Goal: Task Accomplishment & Management: Manage account settings

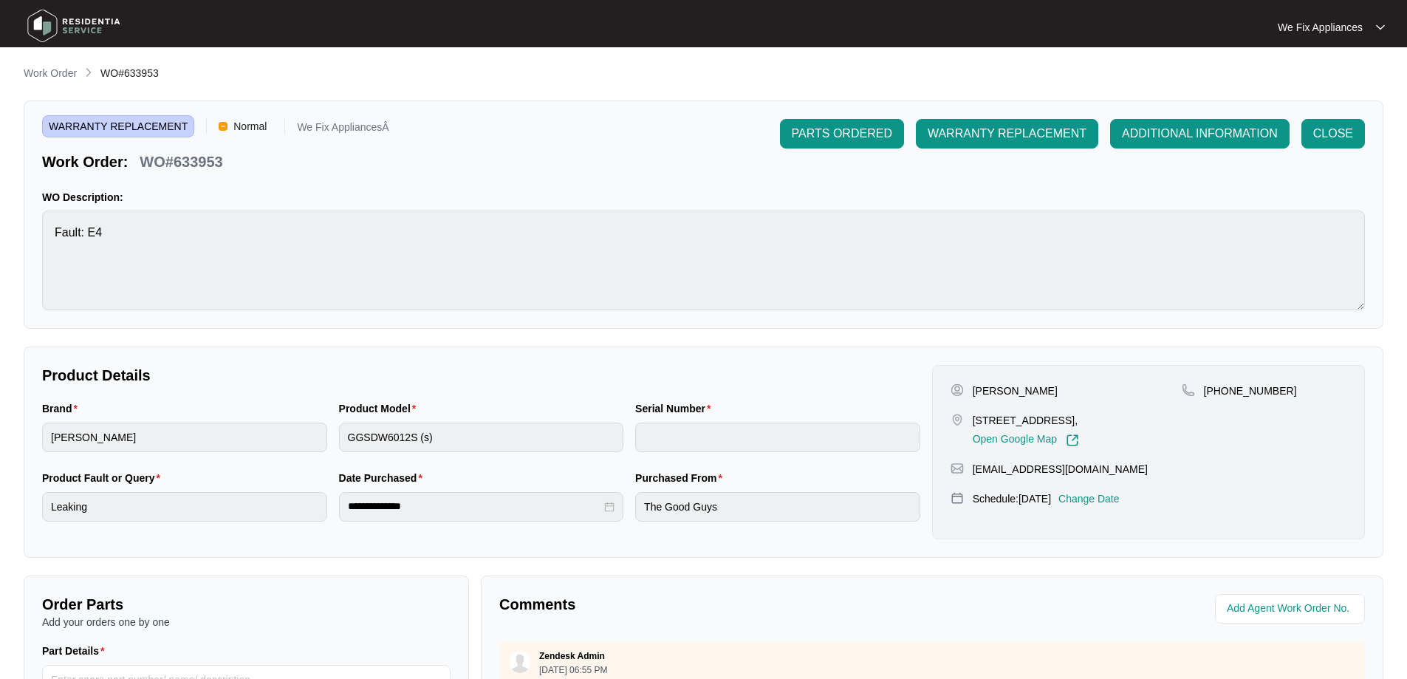
click at [94, 29] on img at bounding box center [73, 26] width 103 height 44
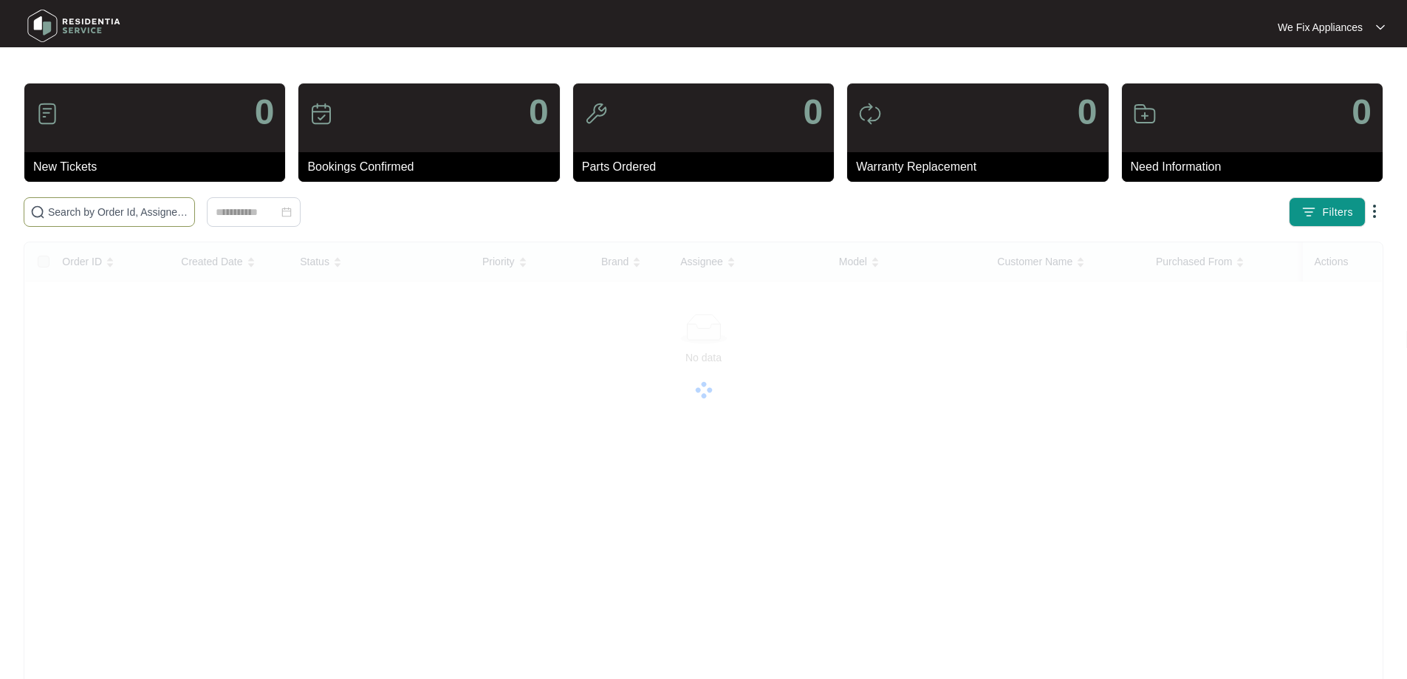
drag, startPoint x: 74, startPoint y: 217, endPoint x: 82, endPoint y: 213, distance: 8.9
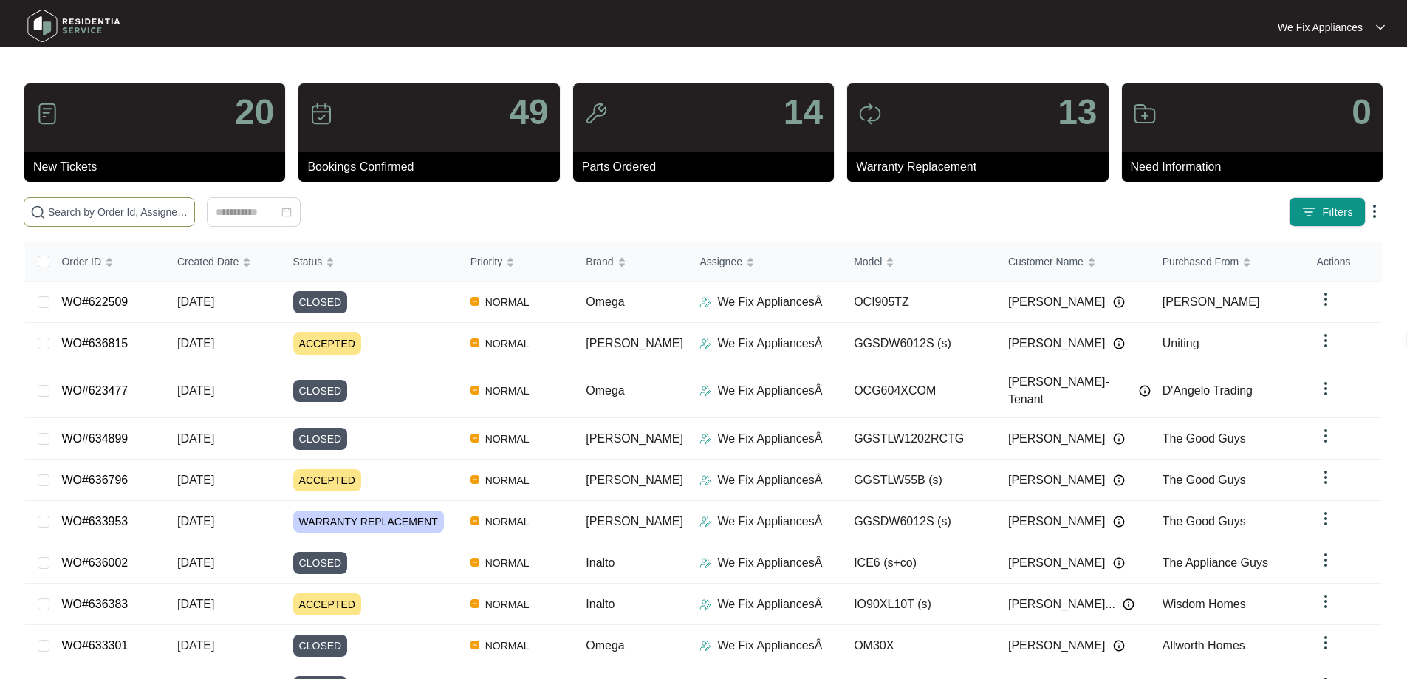
paste input "634171"
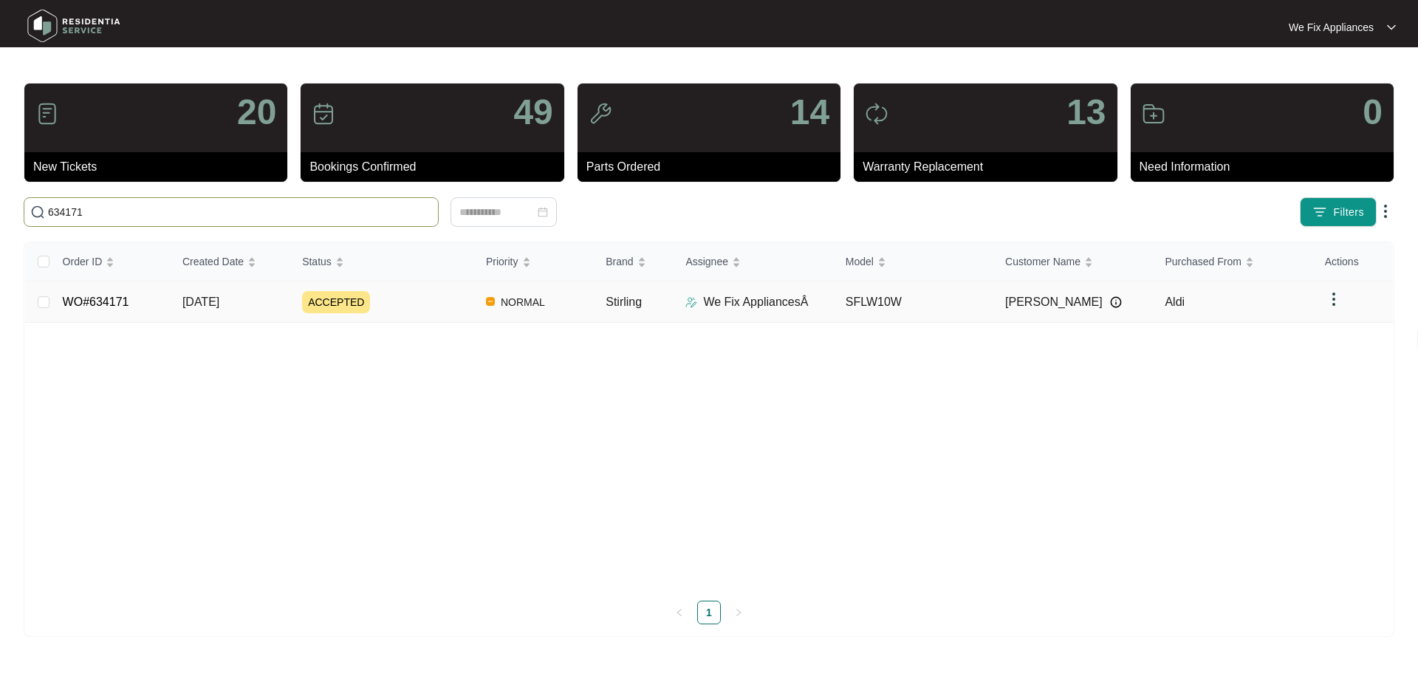
type input "634171"
click at [107, 304] on link "WO#634171" at bounding box center [96, 301] width 66 height 13
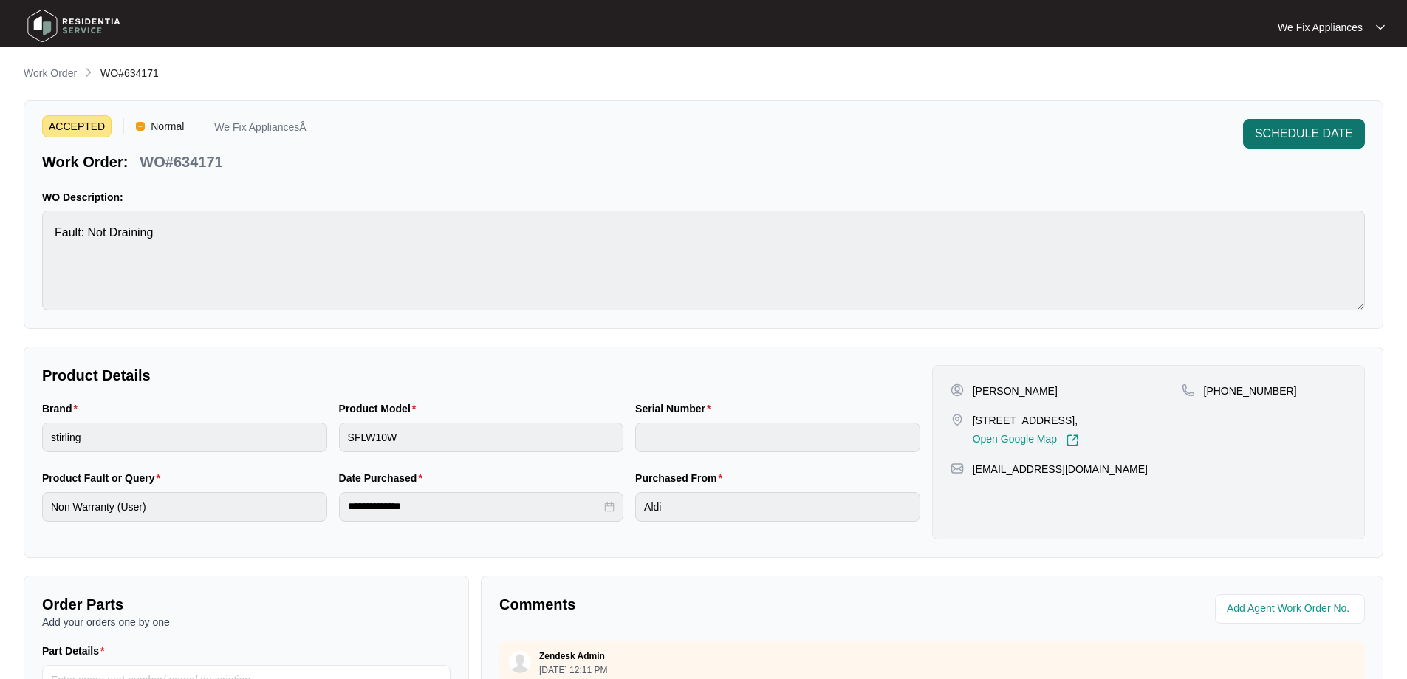
click at [1289, 122] on button "SCHEDULE DATE" at bounding box center [1304, 134] width 122 height 30
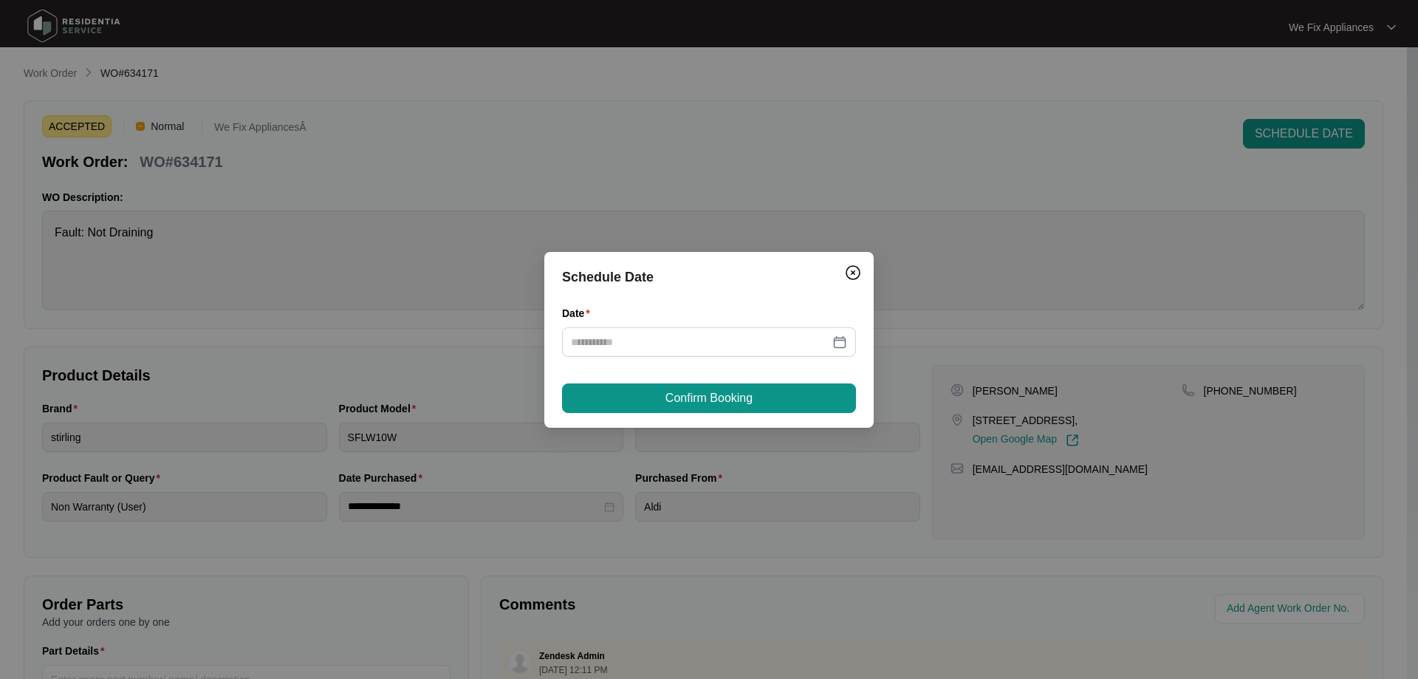
click at [710, 324] on div "Date" at bounding box center [709, 316] width 294 height 22
click at [697, 335] on input "Date" at bounding box center [700, 342] width 259 height 16
type input "**********"
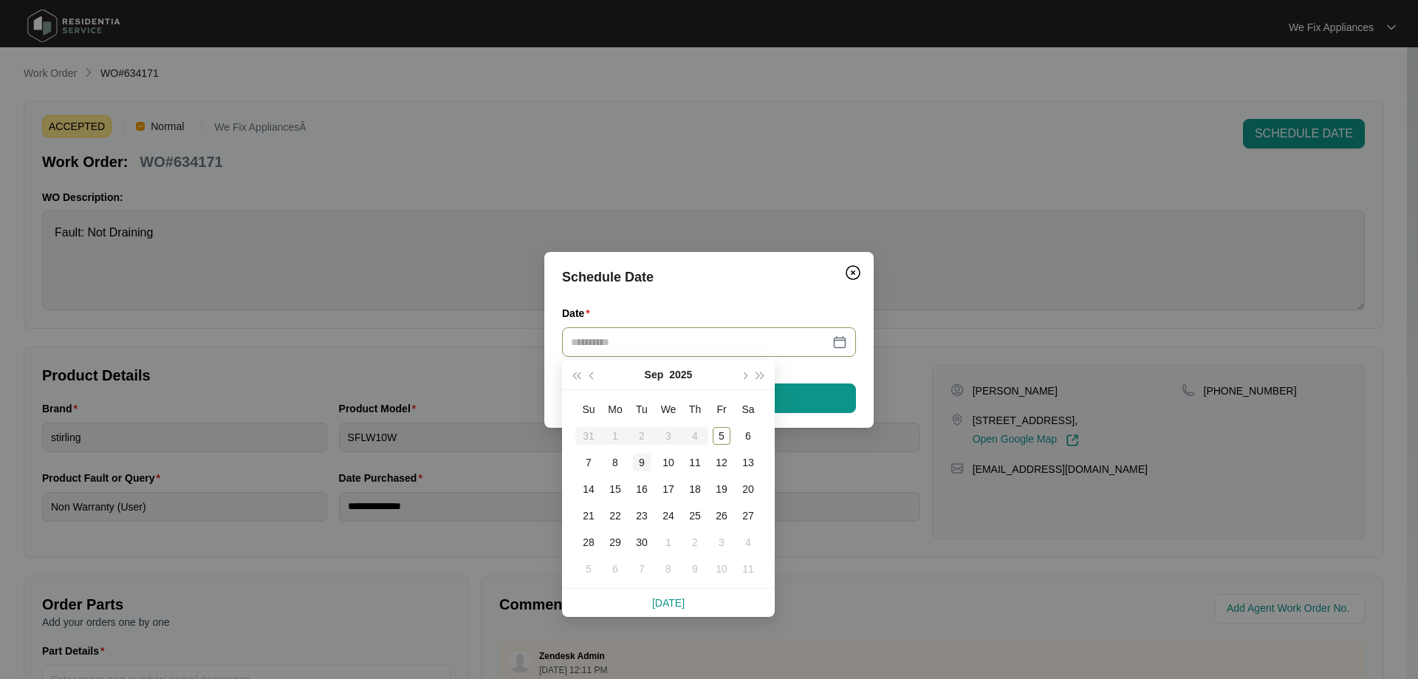
type input "**********"
click at [623, 465] on div "8" at bounding box center [615, 463] width 18 height 18
type input "**********"
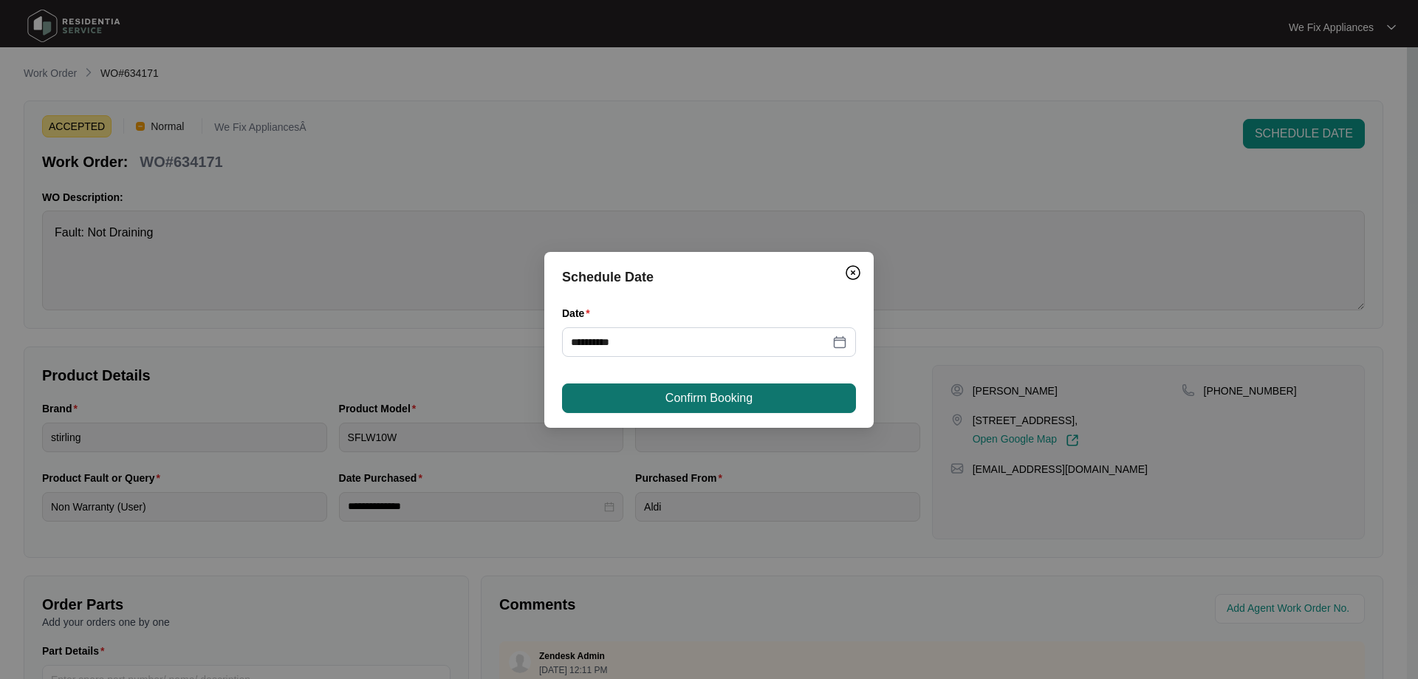
click at [744, 391] on span "Confirm Booking" at bounding box center [709, 398] width 87 height 18
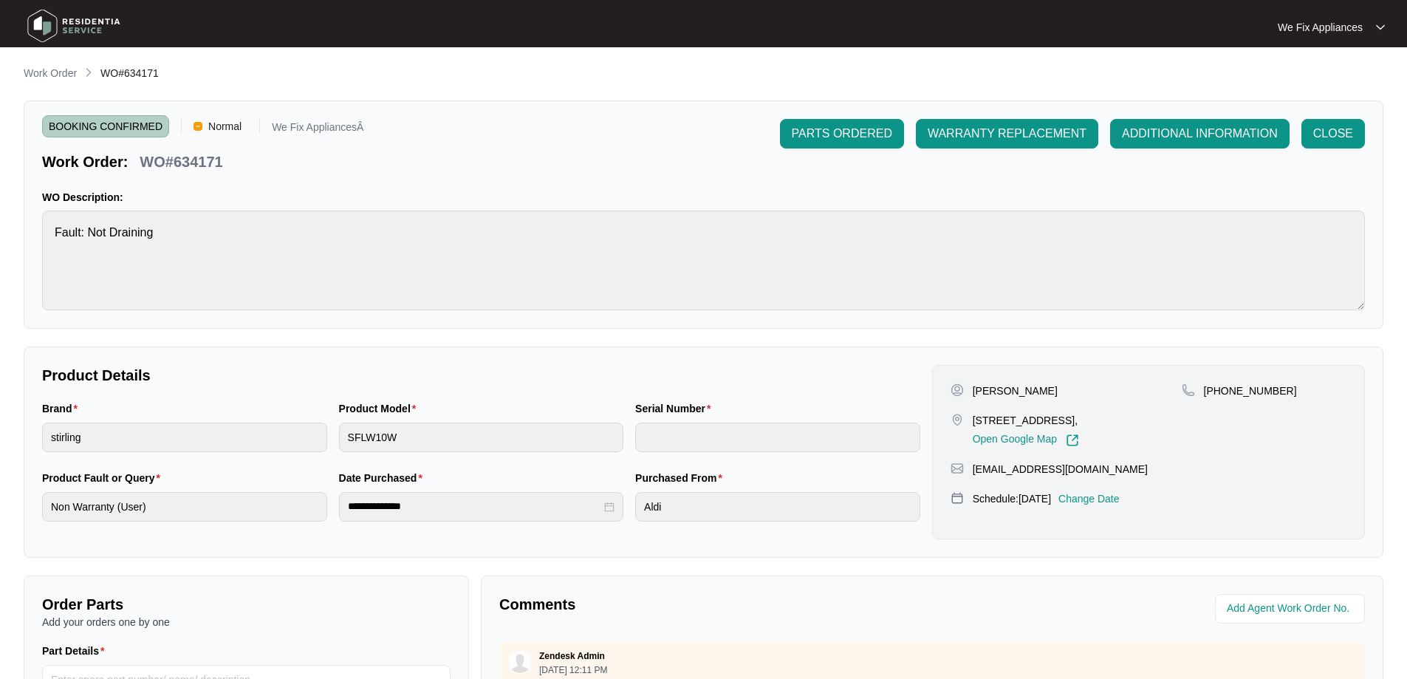
click at [104, 10] on img at bounding box center [73, 26] width 103 height 44
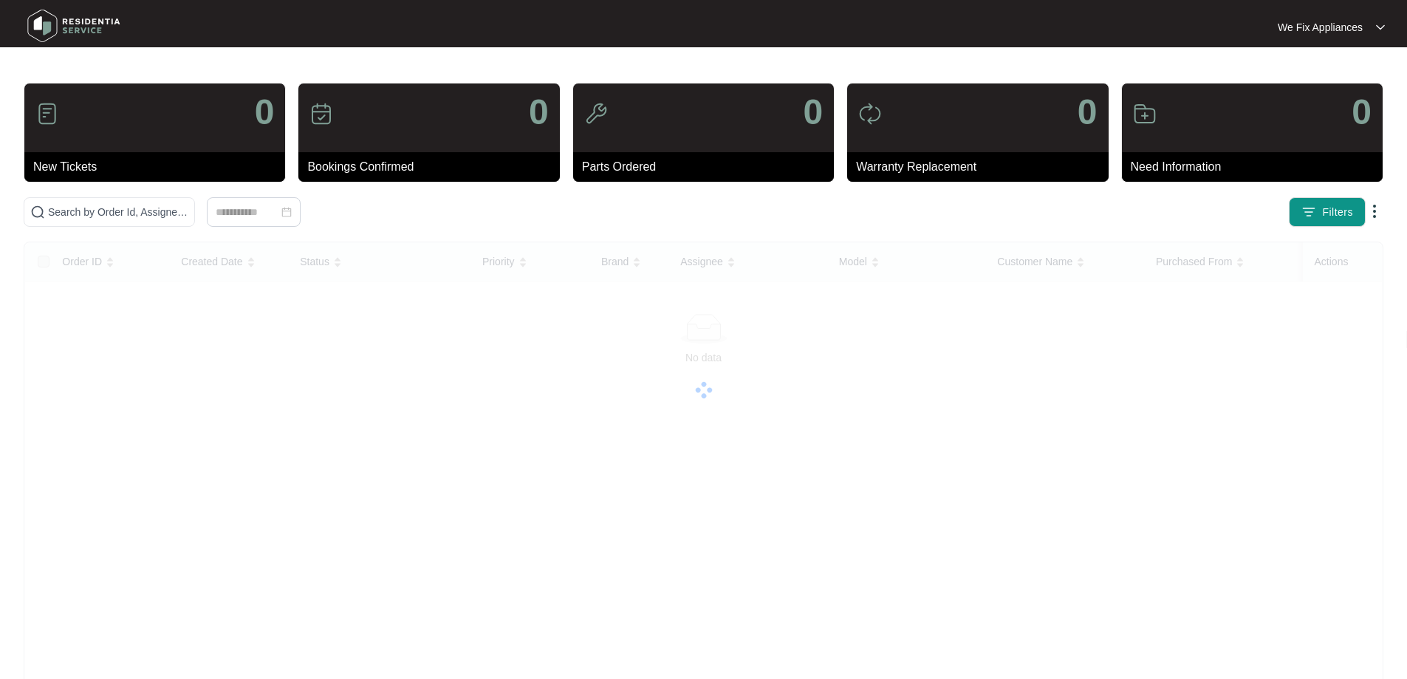
click at [78, 18] on img at bounding box center [73, 26] width 103 height 44
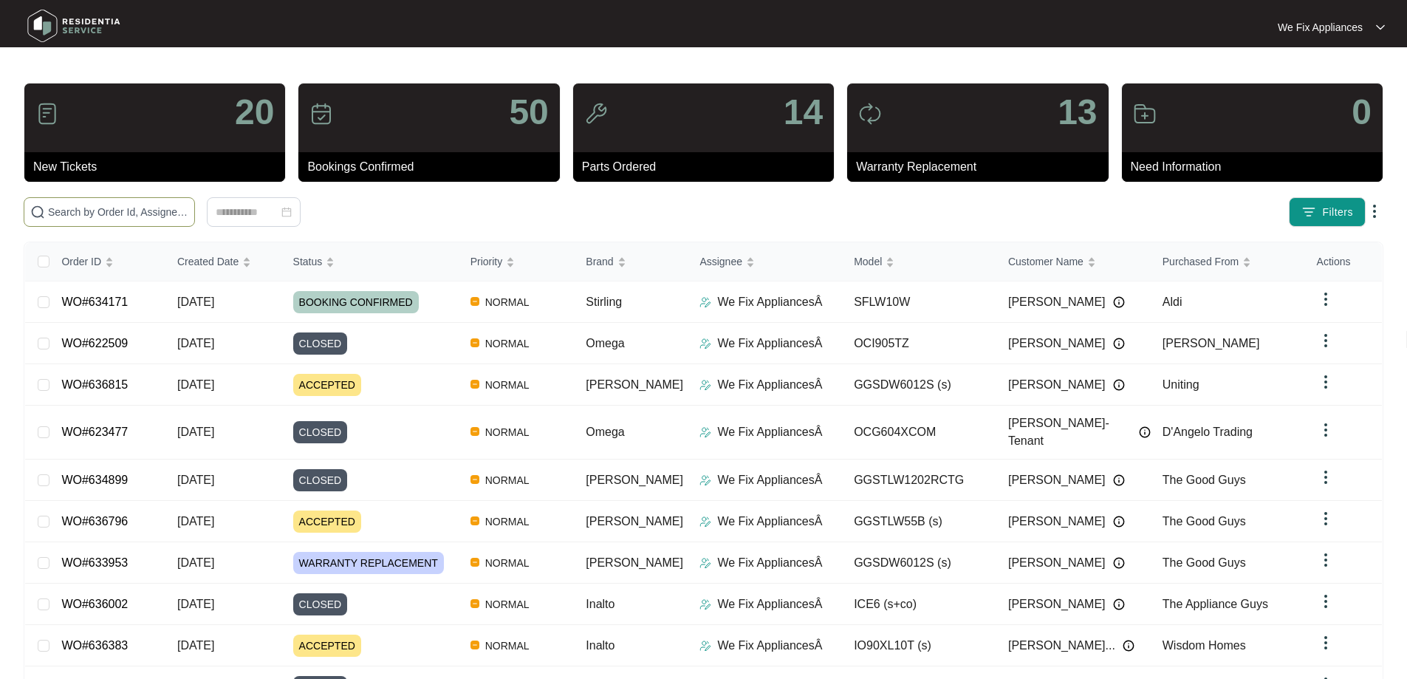
paste input "636796"
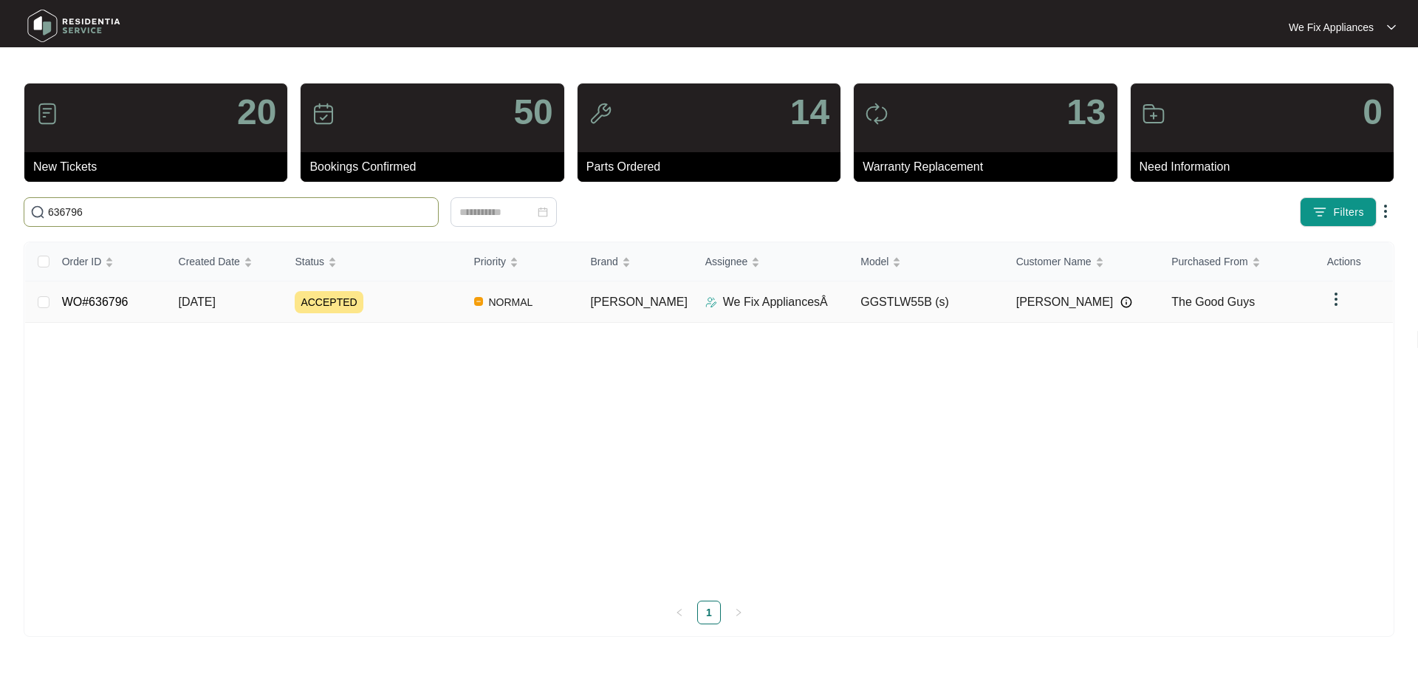
type input "636796"
click at [117, 295] on link "WO#636796" at bounding box center [95, 301] width 66 height 13
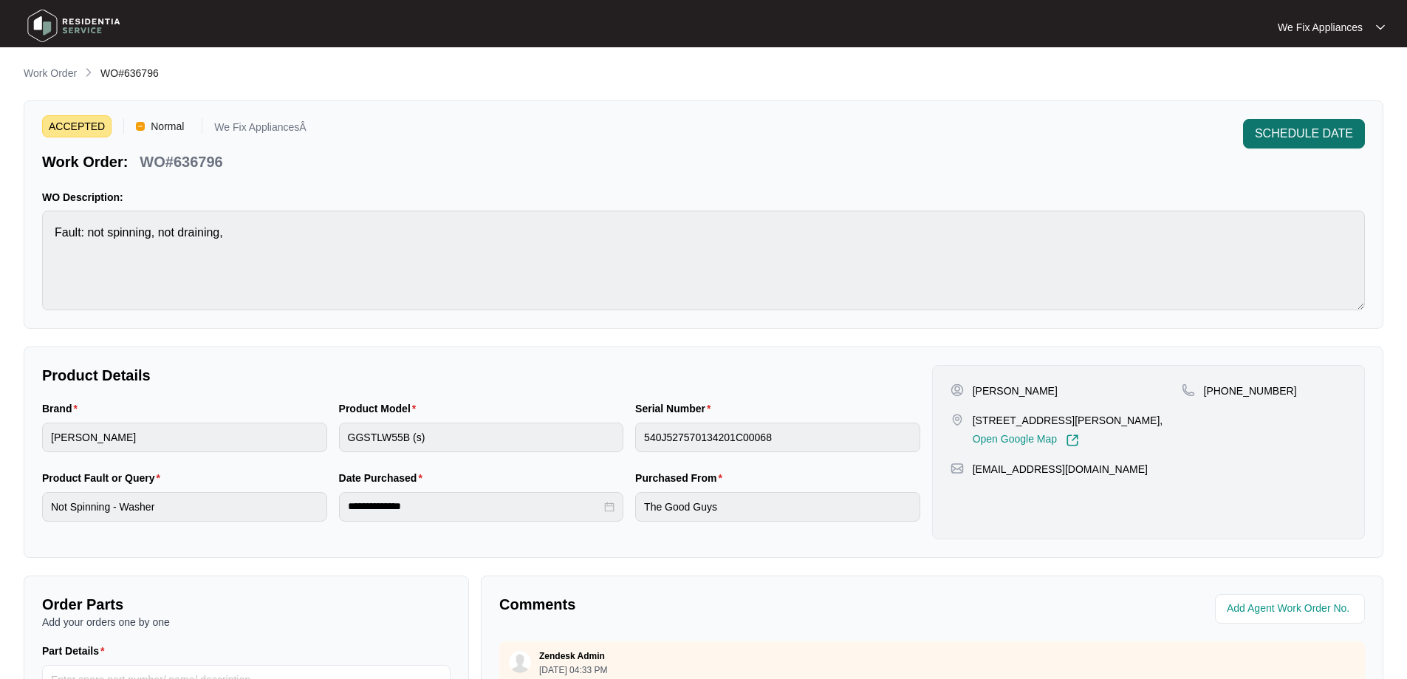
click at [1276, 131] on span "SCHEDULE DATE" at bounding box center [1304, 134] width 98 height 18
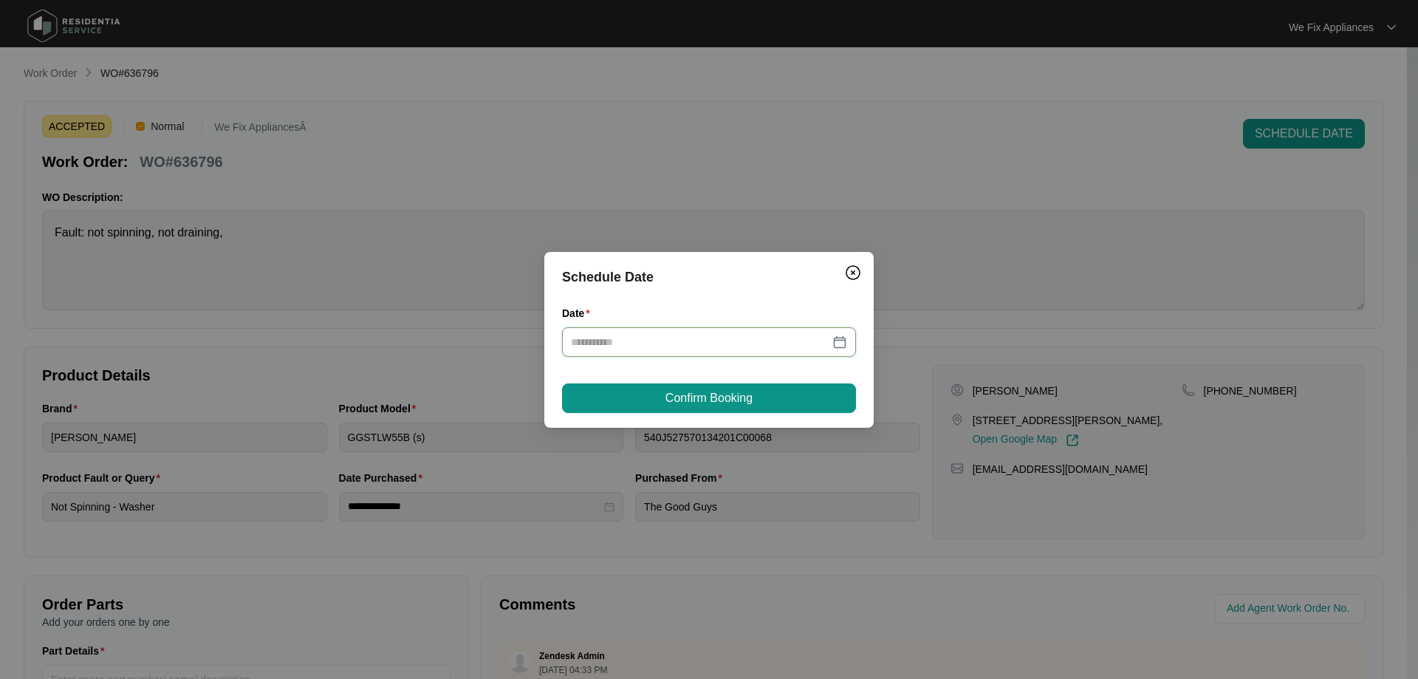
click at [690, 341] on input "Date" at bounding box center [700, 342] width 259 height 16
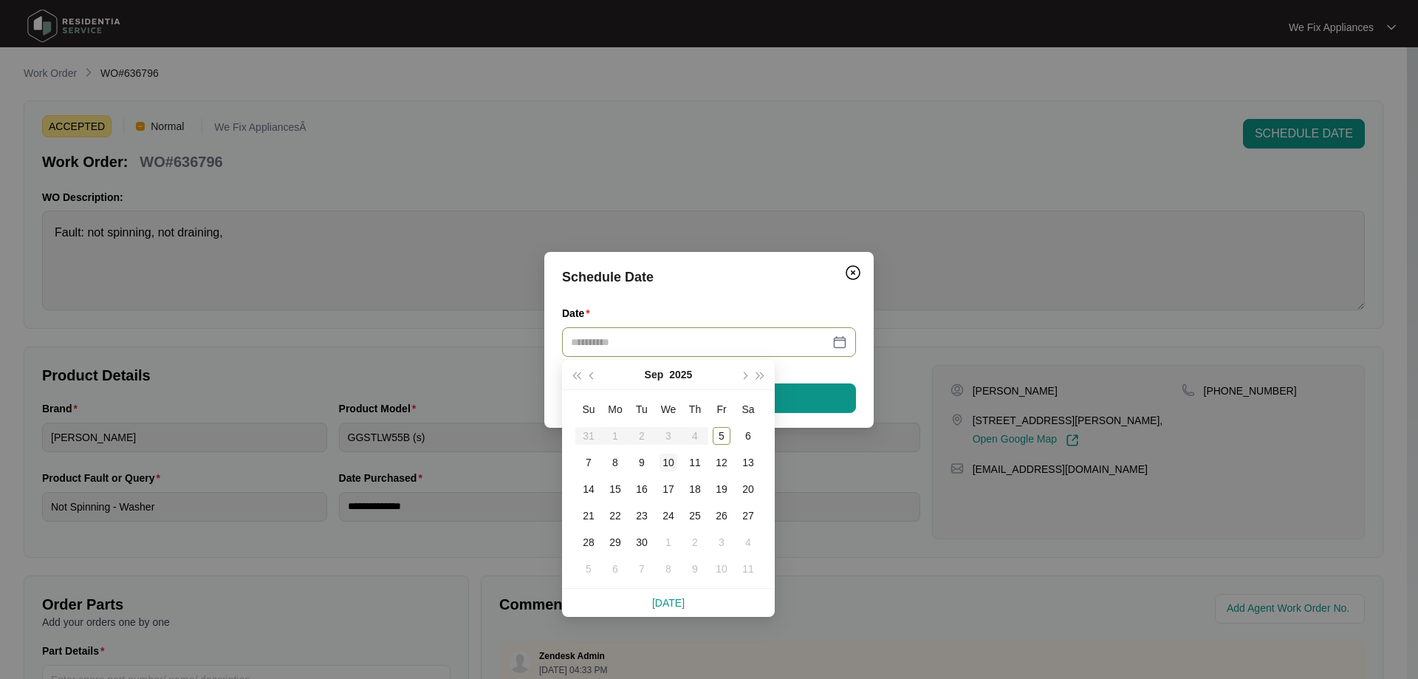
type input "**********"
click at [641, 462] on div "9" at bounding box center [642, 463] width 18 height 18
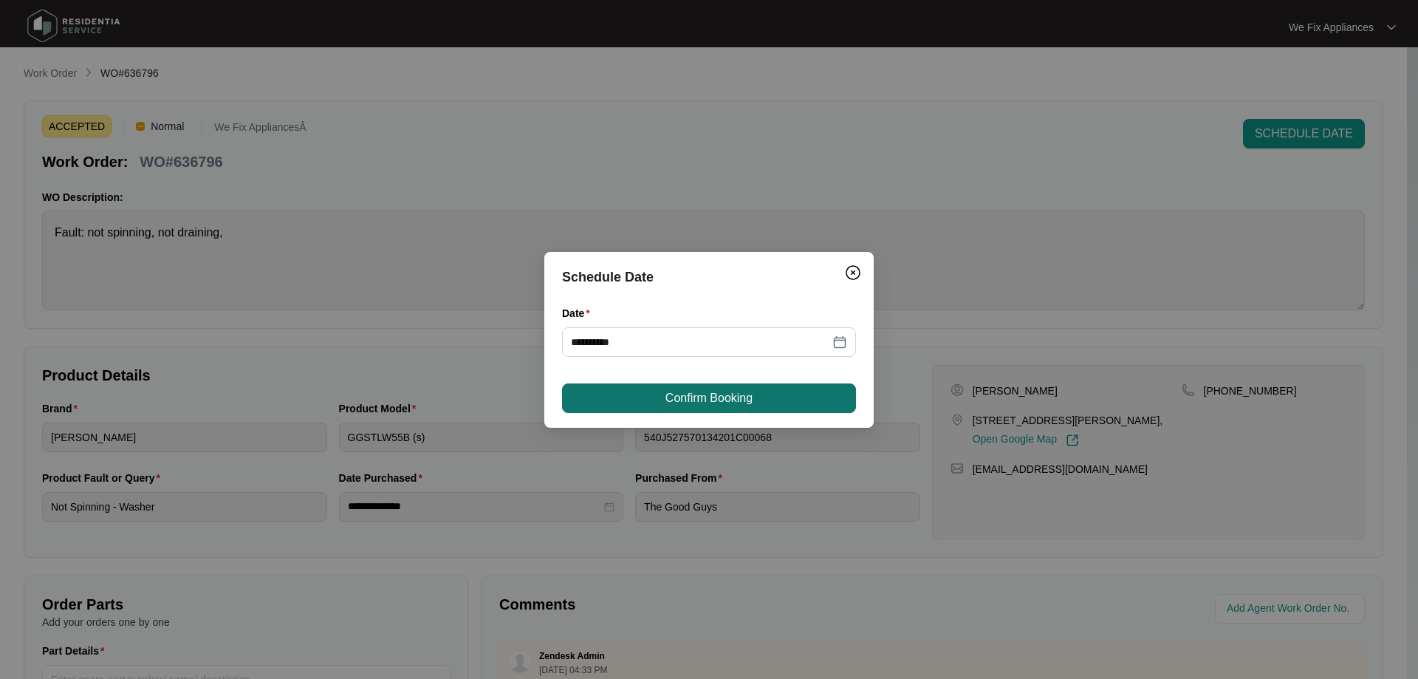
click at [706, 394] on span "Confirm Booking" at bounding box center [709, 398] width 87 height 18
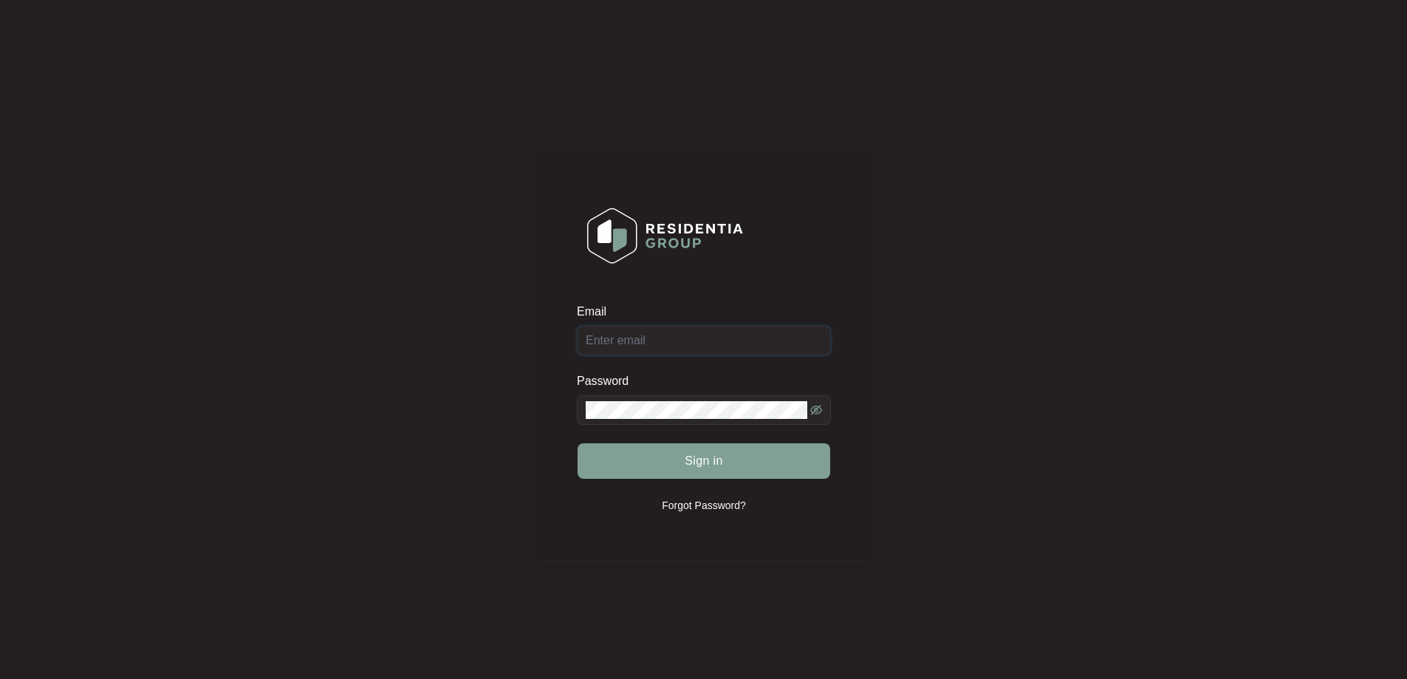
click at [736, 338] on div "Email" at bounding box center [704, 330] width 254 height 52
type input "service@wefixappliances.com.au"
click at [710, 464] on span "Sign in" at bounding box center [704, 461] width 38 height 18
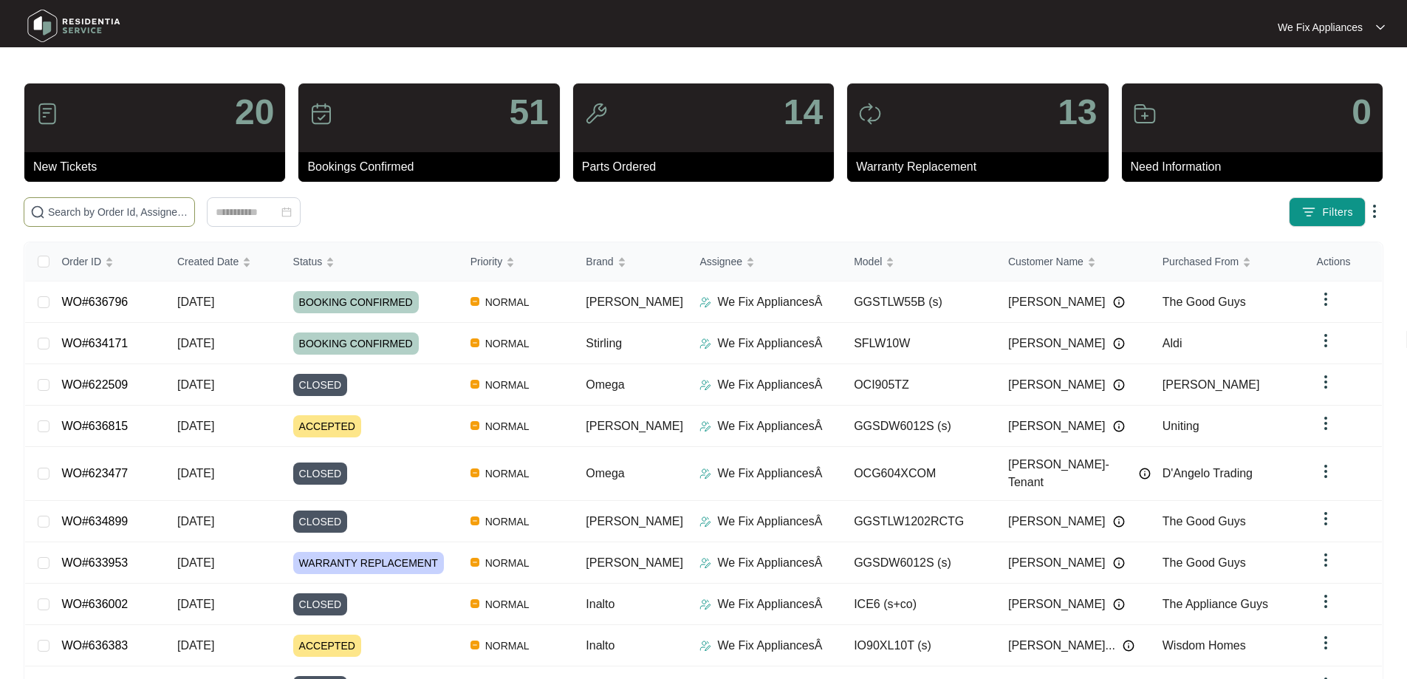
paste input "636754"
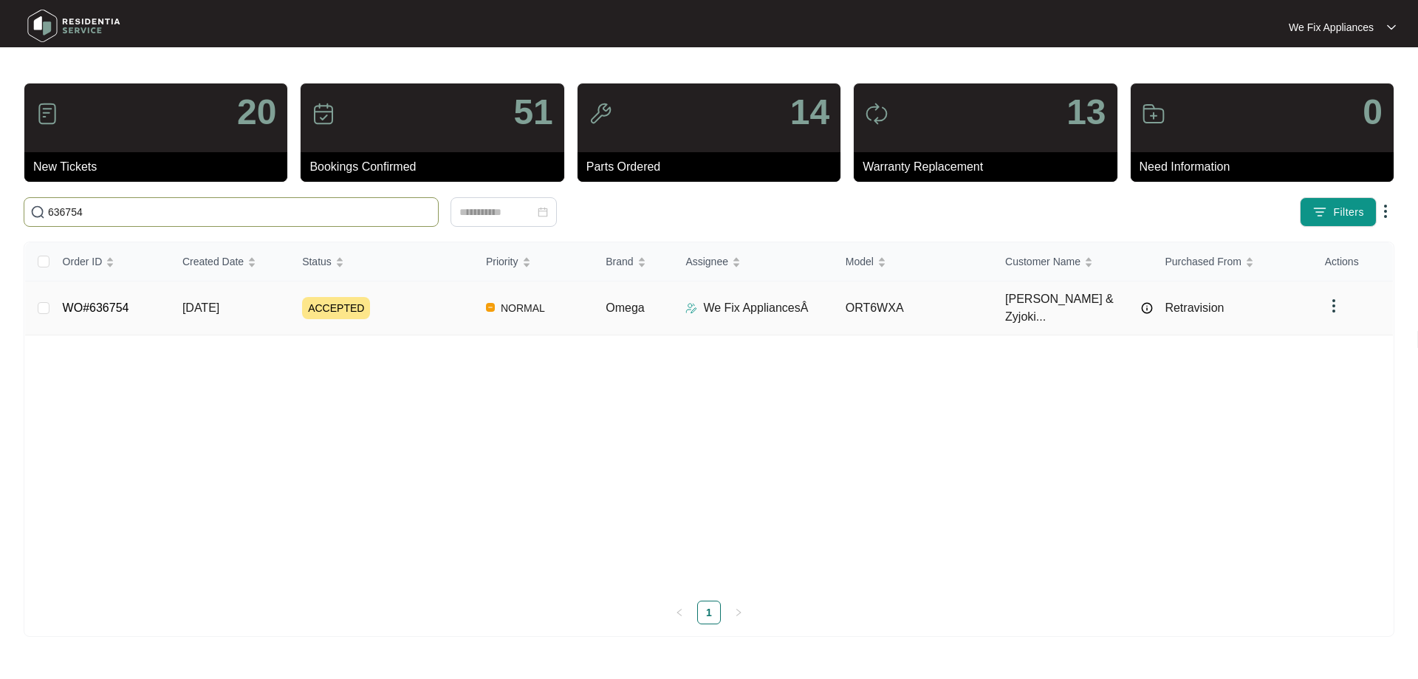
type input "636754"
click at [104, 301] on link "WO#636754" at bounding box center [96, 307] width 66 height 13
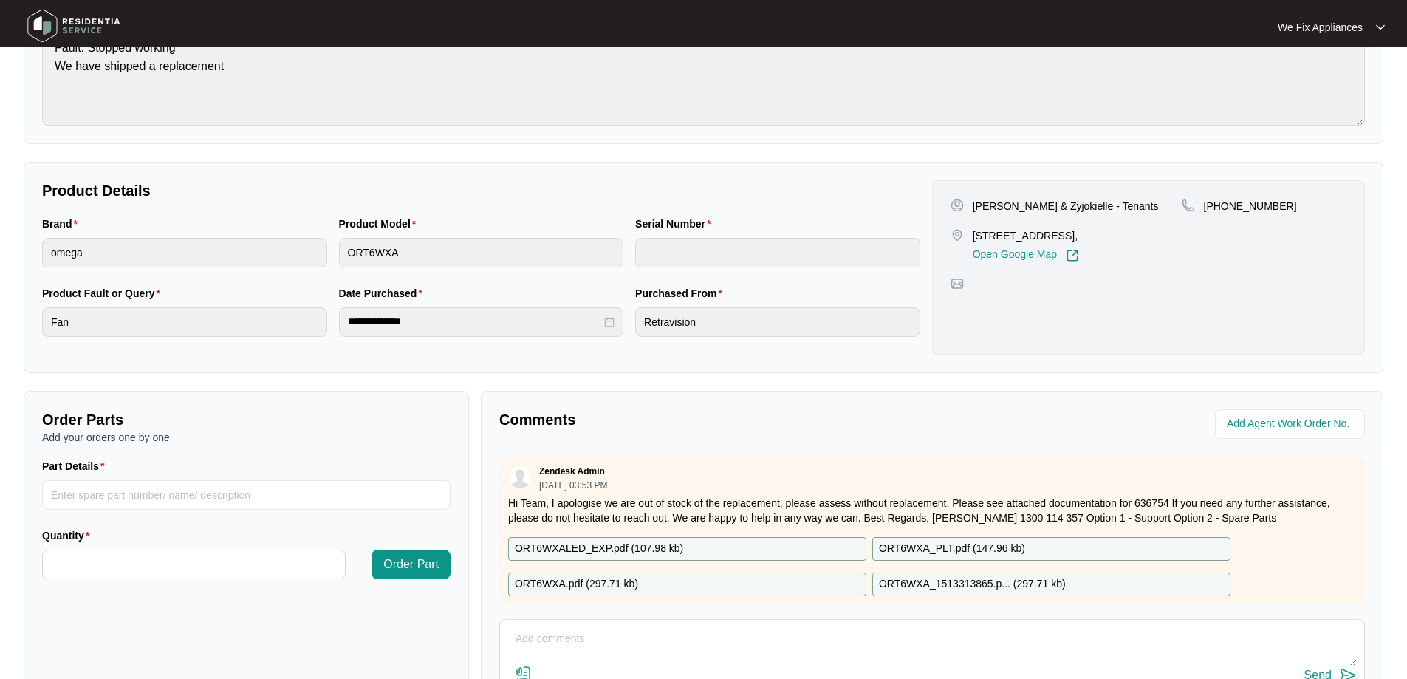
scroll to position [301, 0]
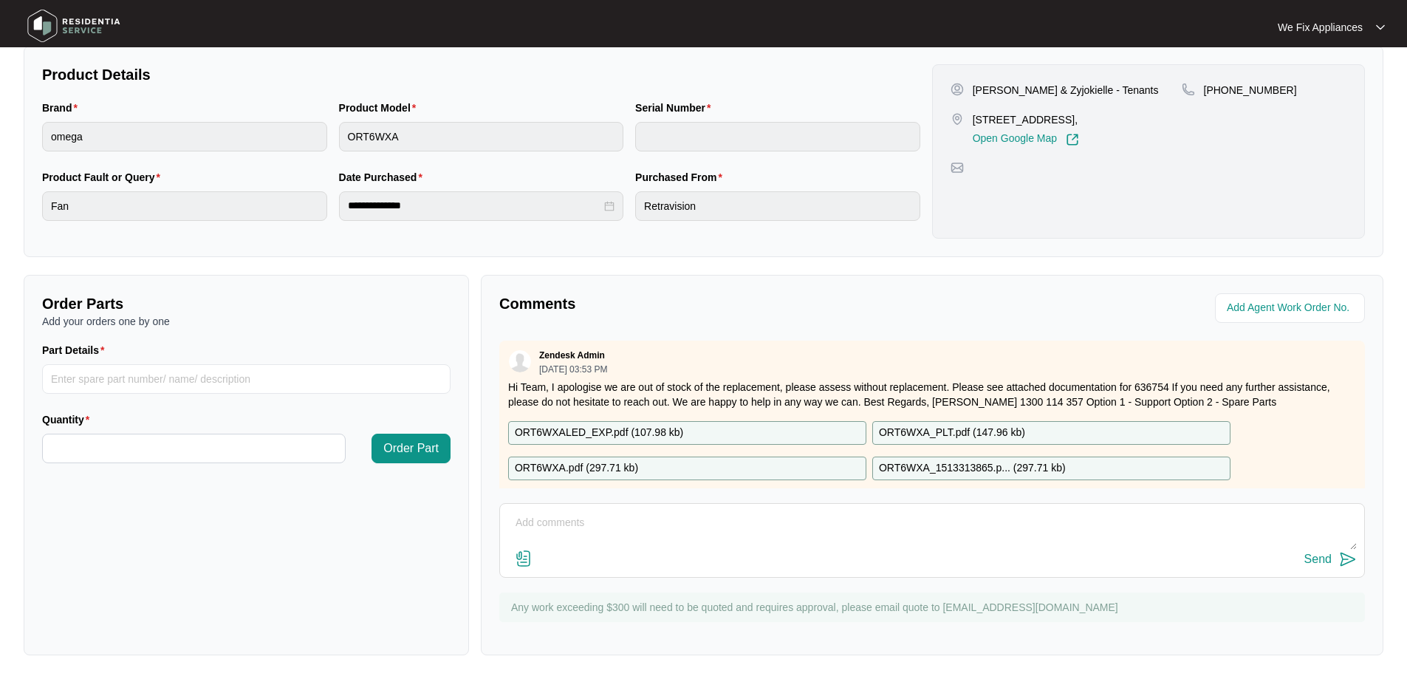
click at [655, 529] on textarea at bounding box center [931, 530] width 849 height 38
type textarea "Hi guys, just fyi - left message for customer thank you."
click at [1325, 554] on div "Send" at bounding box center [1318, 559] width 27 height 13
click at [88, 17] on img at bounding box center [73, 26] width 103 height 44
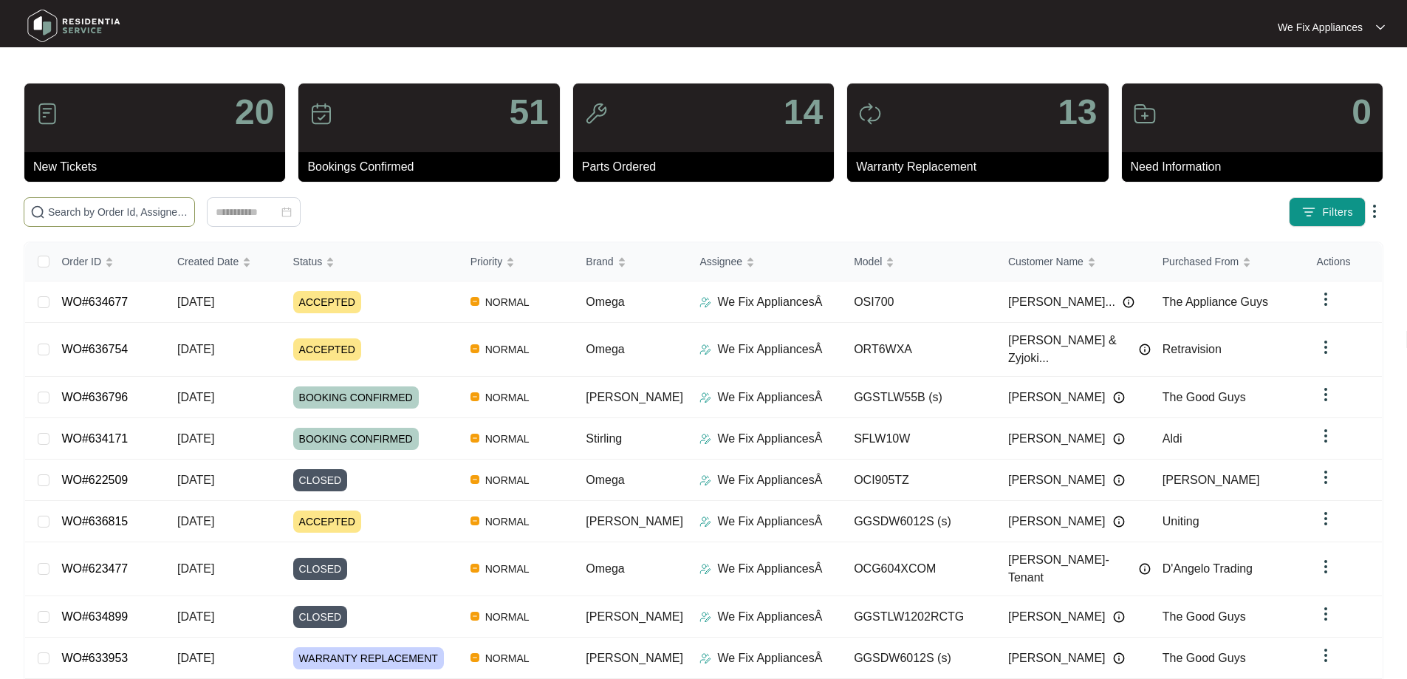
paste input "636391"
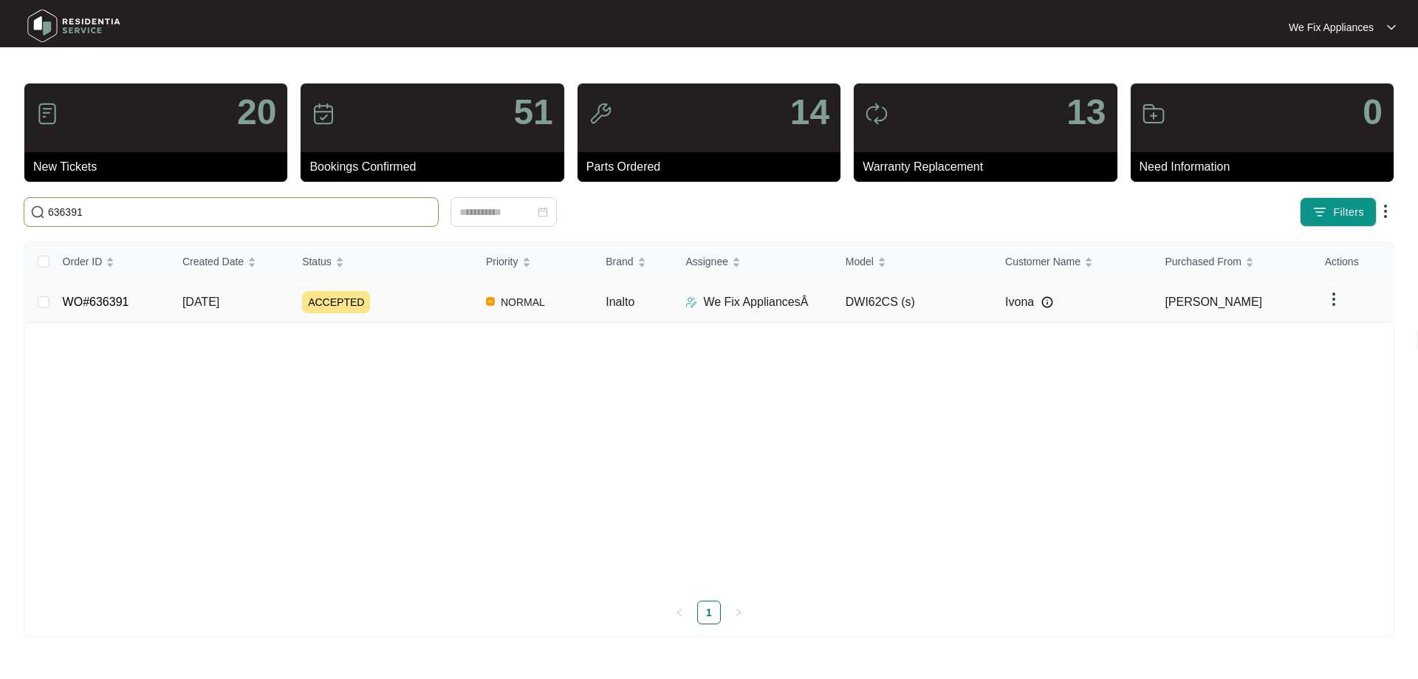
type input "636391"
click at [102, 295] on link "WO#636391" at bounding box center [96, 301] width 66 height 13
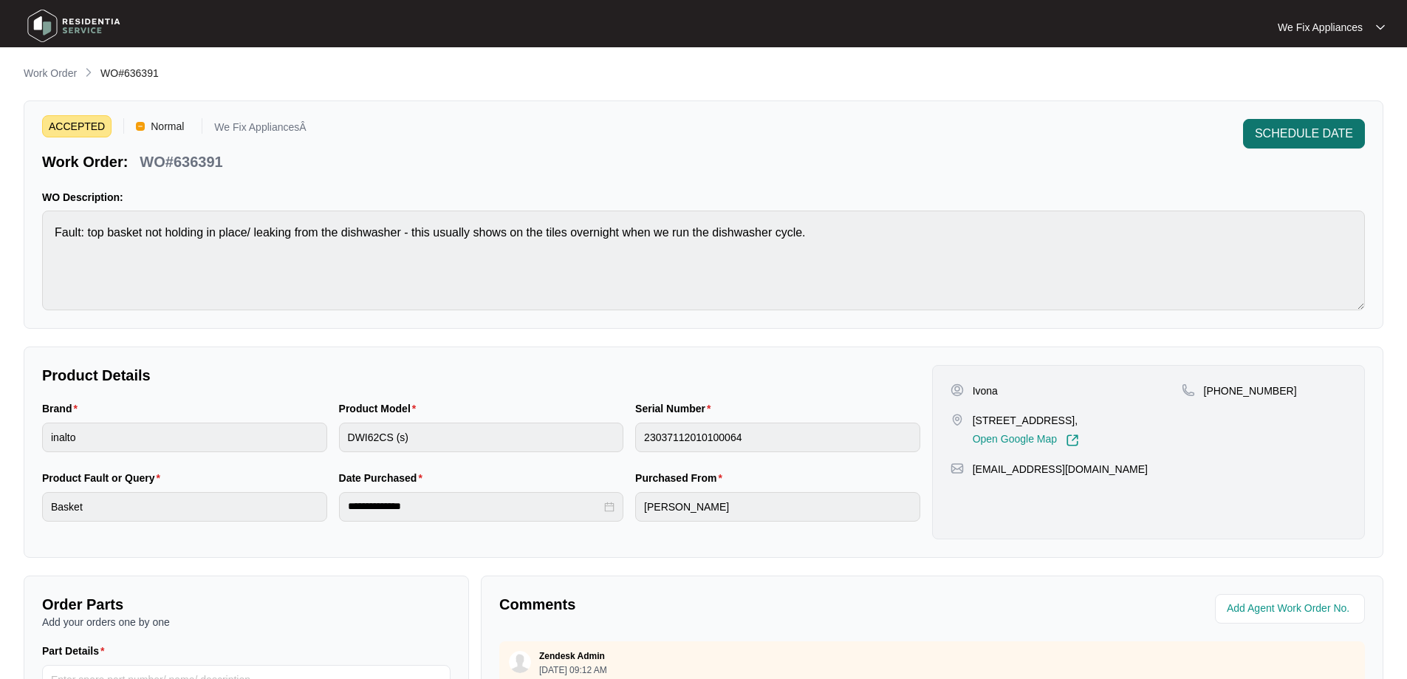
click at [1309, 131] on span "SCHEDULE DATE" at bounding box center [1304, 134] width 98 height 18
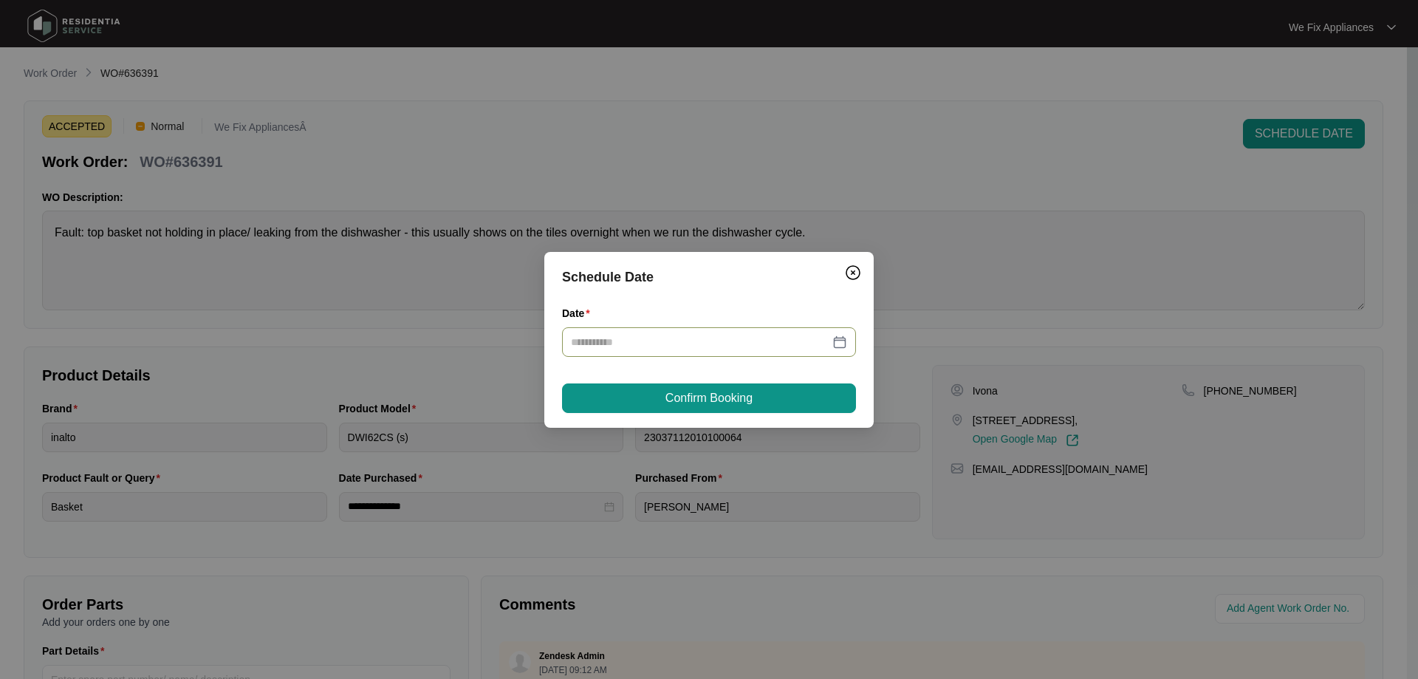
click at [679, 335] on input "Date" at bounding box center [700, 342] width 259 height 16
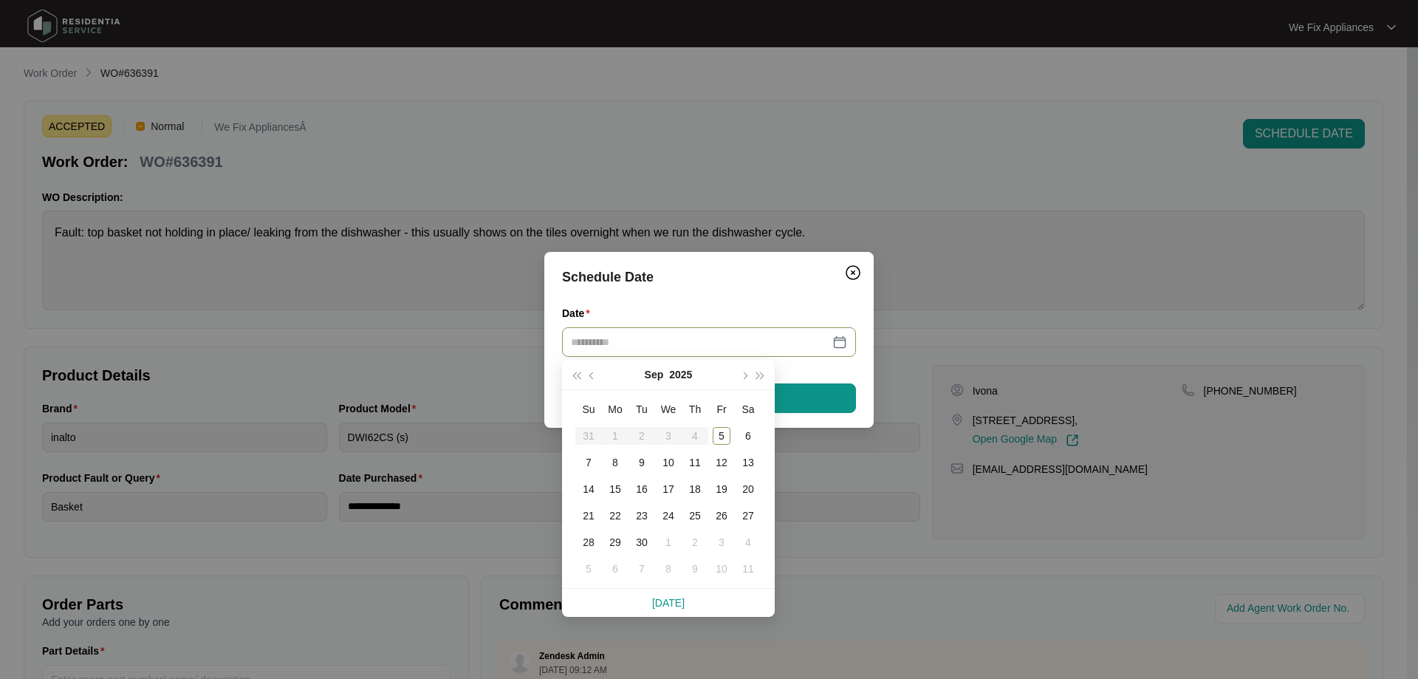
type input "**********"
click at [718, 464] on div "12" at bounding box center [722, 463] width 18 height 18
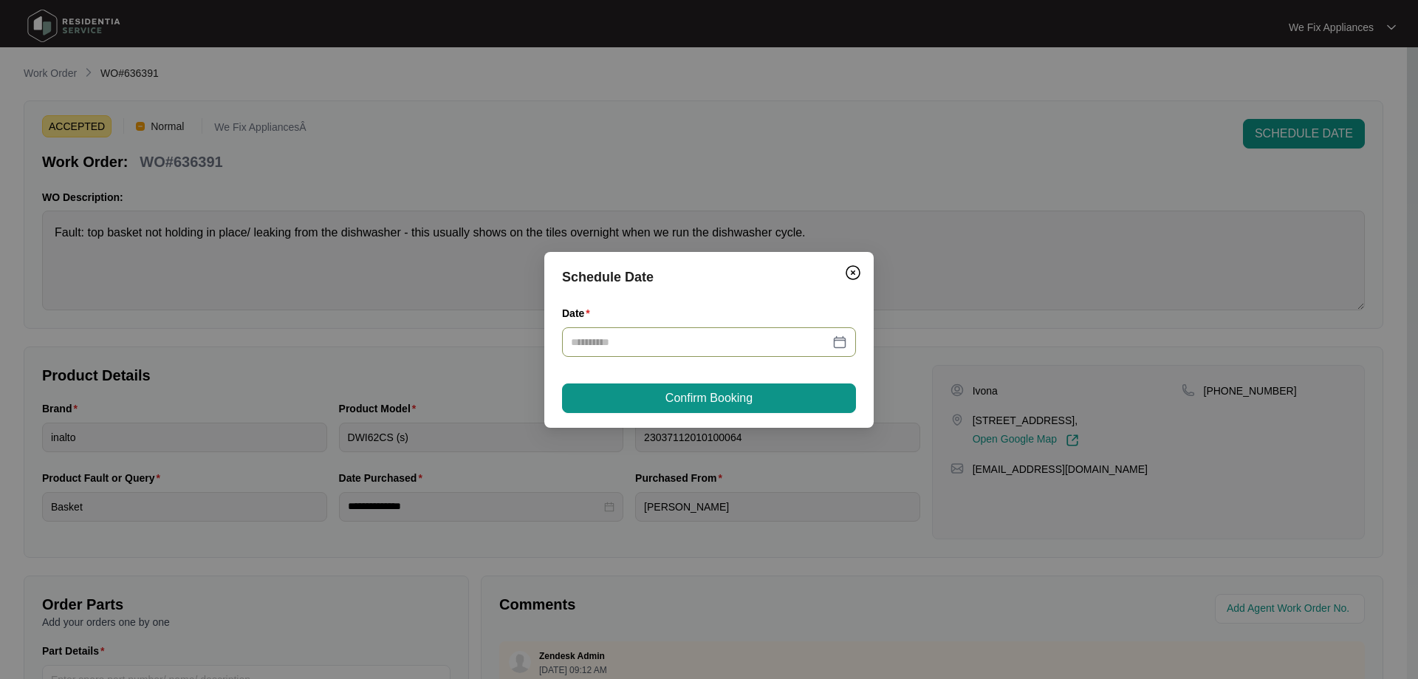
type input "**********"
click at [729, 402] on span "Confirm Booking" at bounding box center [709, 398] width 87 height 18
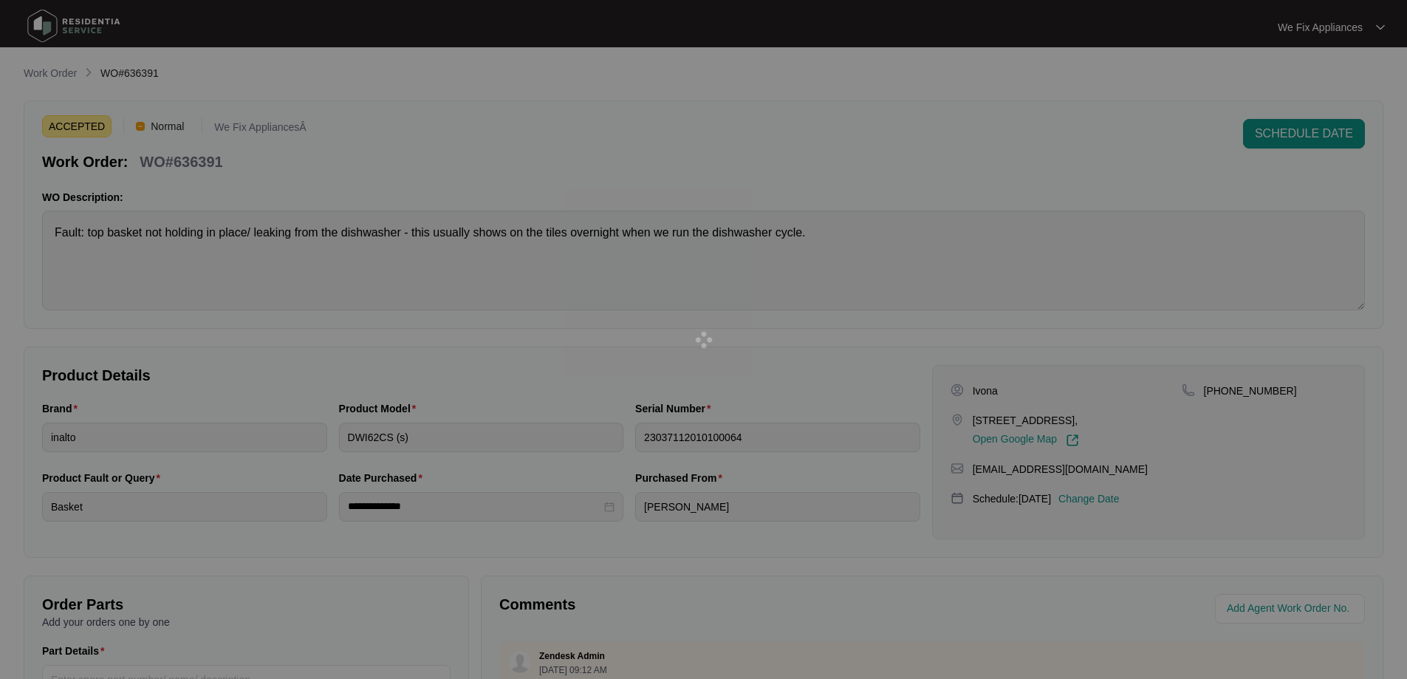
scroll to position [295, 0]
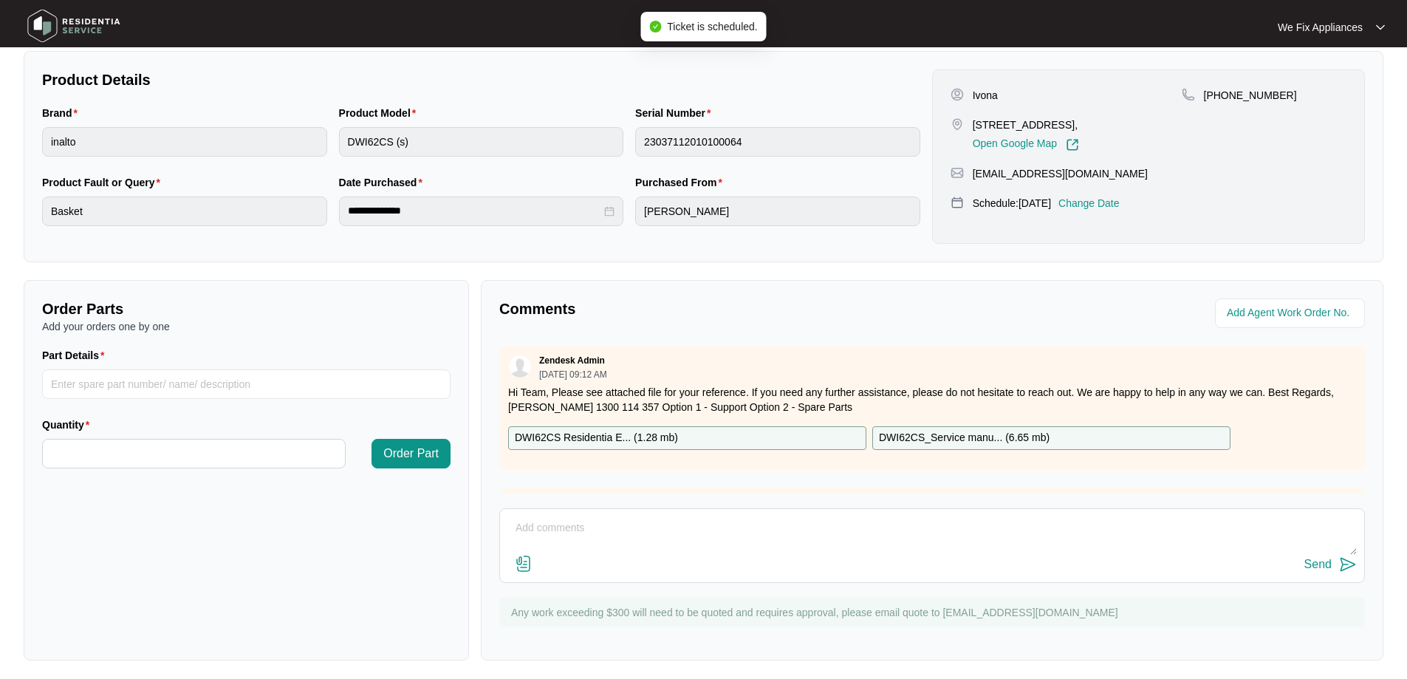
click at [548, 527] on textarea at bounding box center [931, 535] width 849 height 38
type textarea "Hi team, just fyi - customer wanted the 12th her day off thank you."
click at [1320, 560] on div "Send" at bounding box center [1318, 564] width 27 height 13
click at [90, 33] on img at bounding box center [73, 26] width 103 height 44
